Goal: Task Accomplishment & Management: Manage account settings

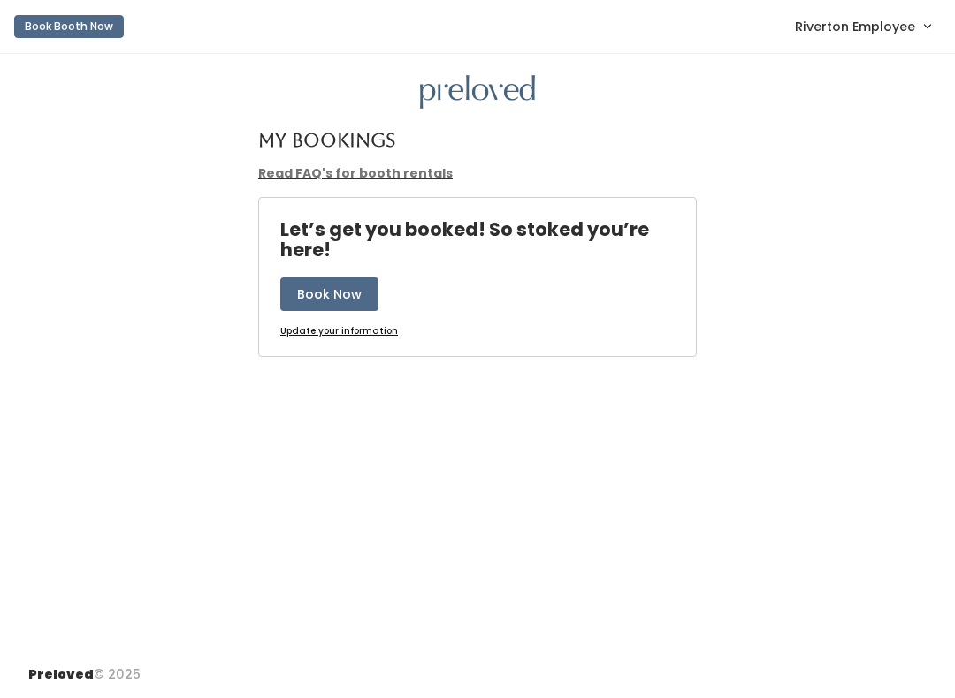
click at [905, 31] on span "Riverton Employee" at bounding box center [855, 26] width 120 height 19
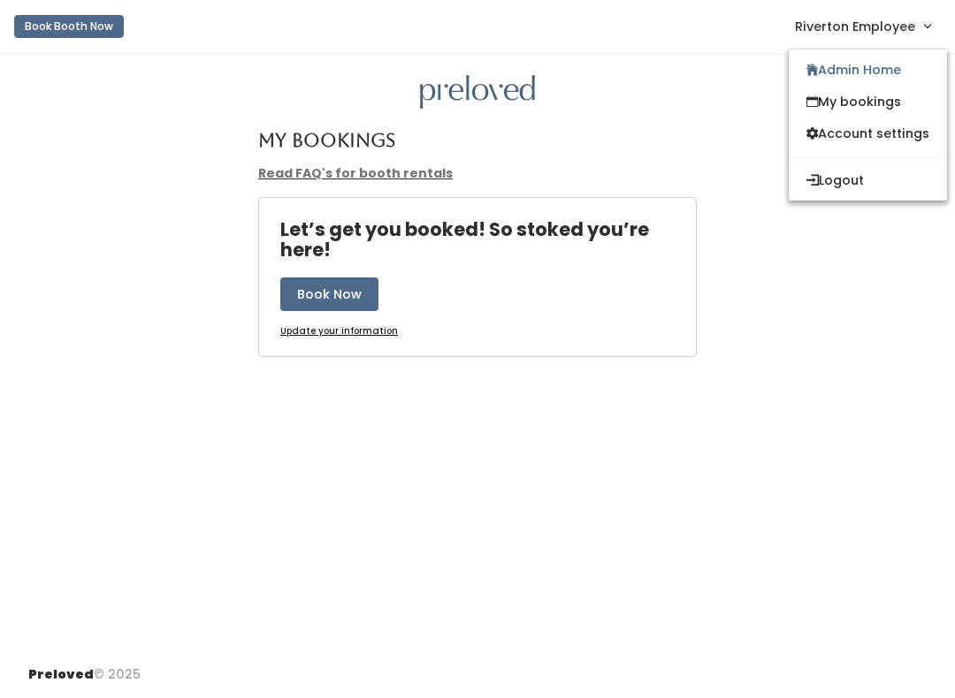
click at [860, 67] on link "Admin Home" at bounding box center [868, 70] width 158 height 32
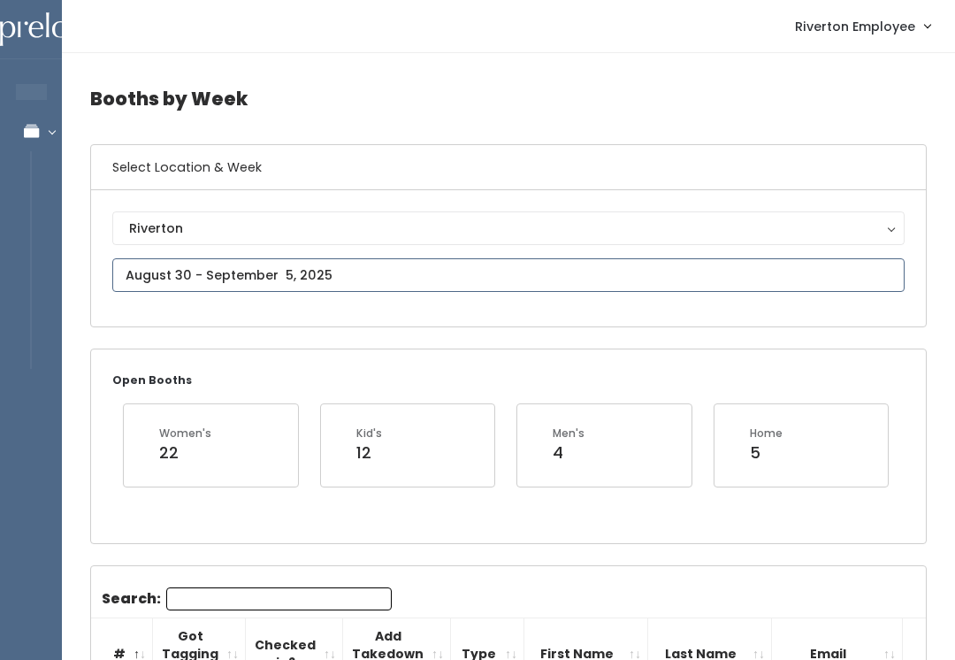
click at [353, 266] on input "text" at bounding box center [508, 275] width 792 height 34
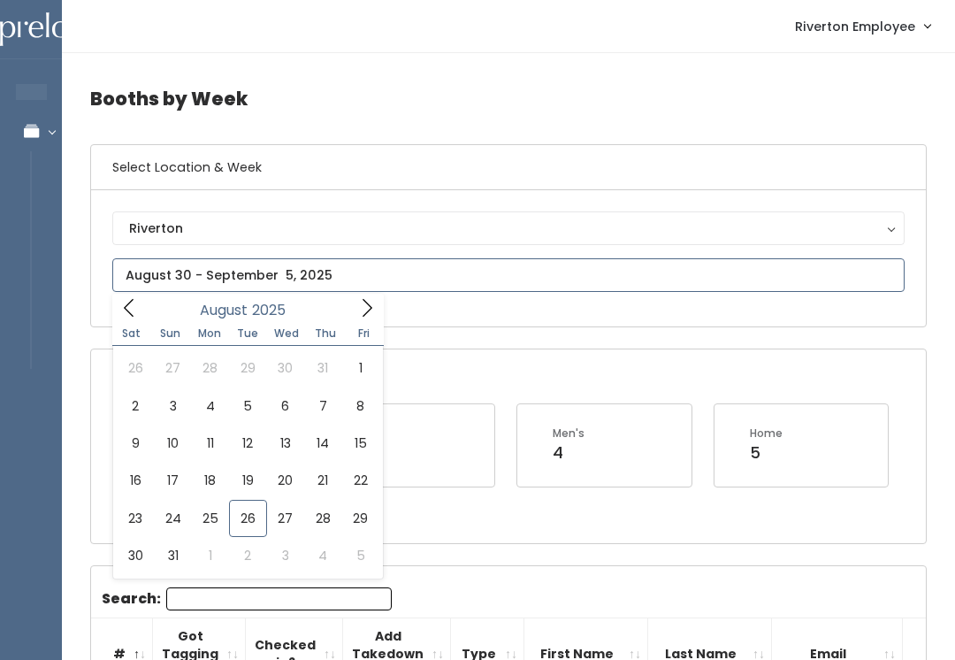
type input "August 23 to August 29"
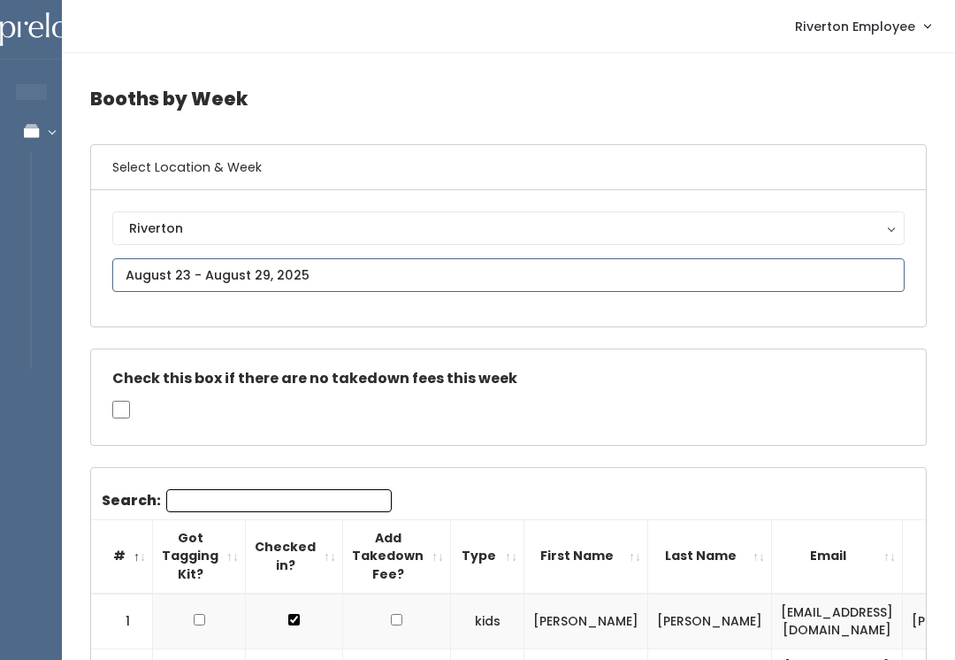
click at [190, 271] on input "text" at bounding box center [508, 275] width 792 height 34
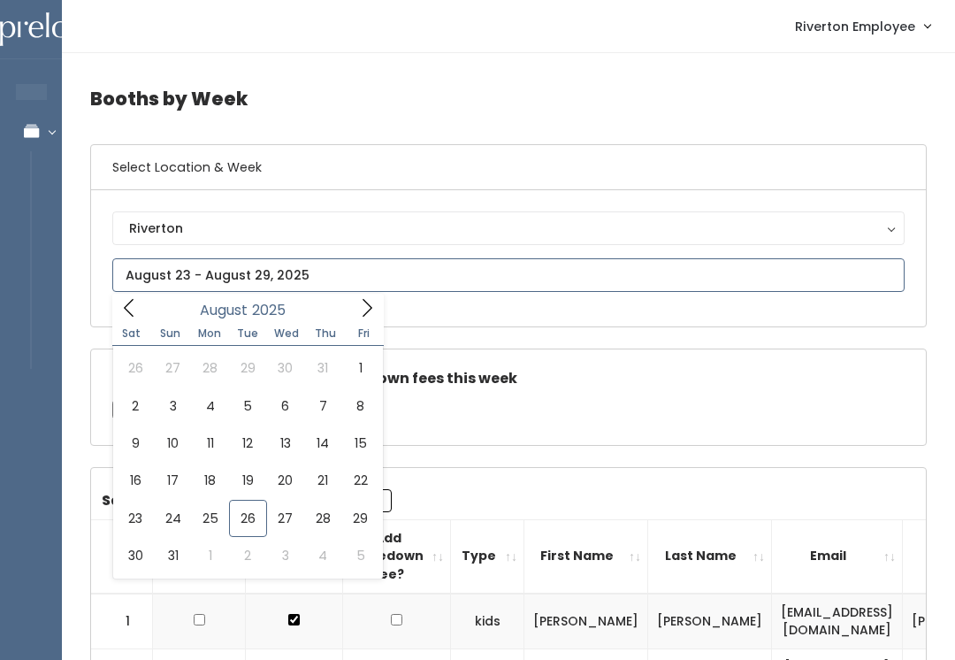
type input "August 30 to September 5"
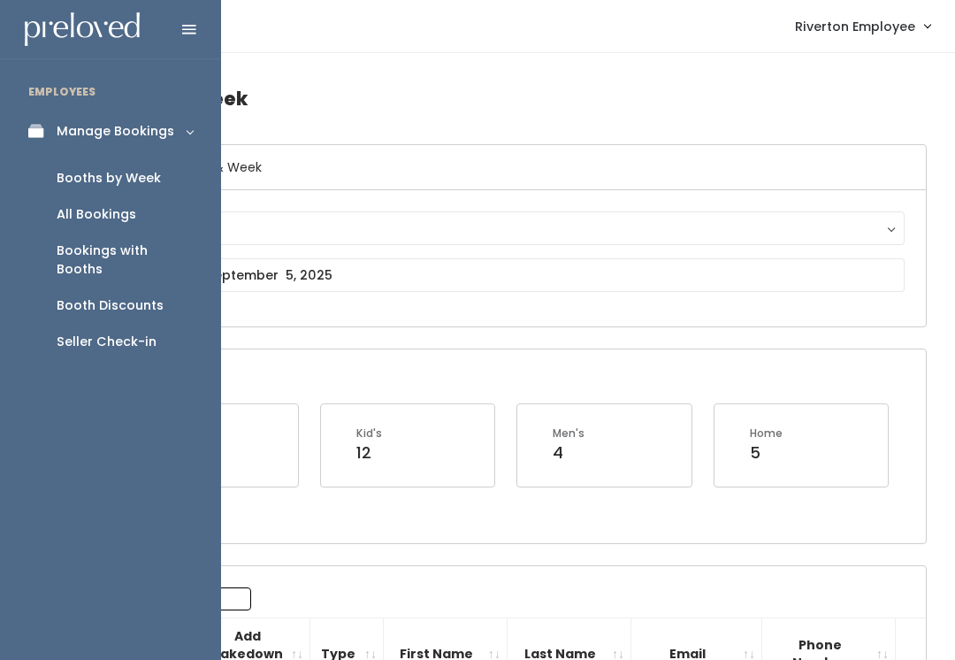
click at [150, 296] on div "Booth Discounts" at bounding box center [110, 305] width 107 height 19
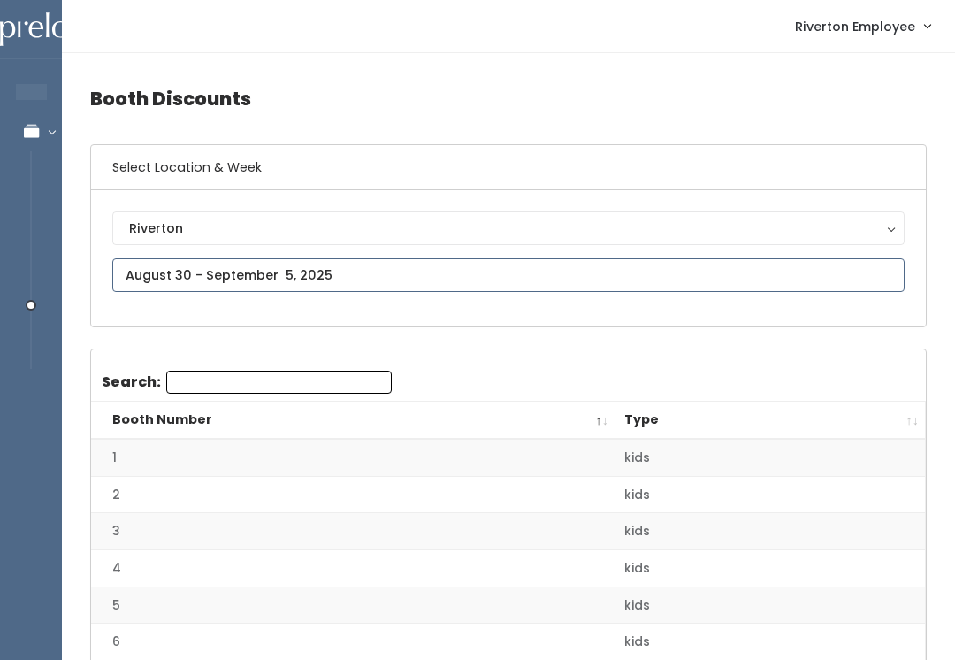
click at [334, 259] on input "text" at bounding box center [508, 275] width 792 height 34
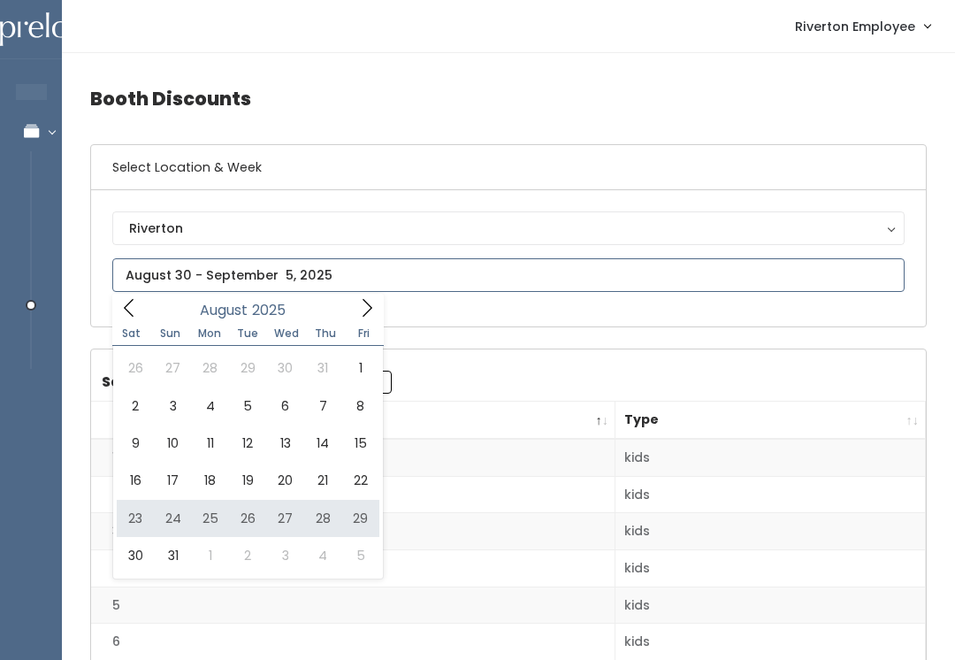
type input "[DATE] to [DATE]"
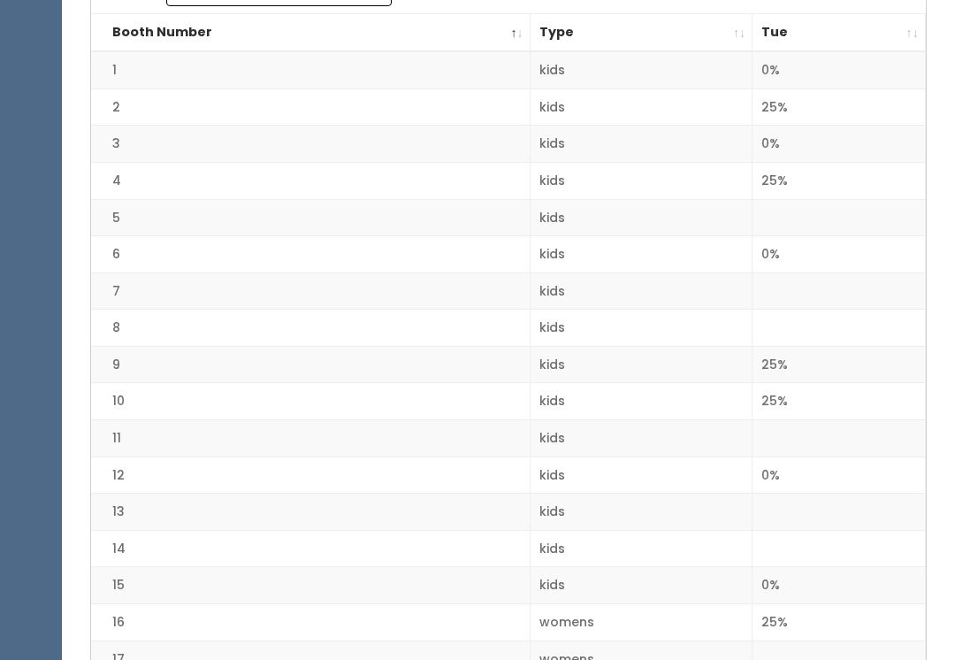
scroll to position [387, 0]
